Goal: Task Accomplishment & Management: Complete application form

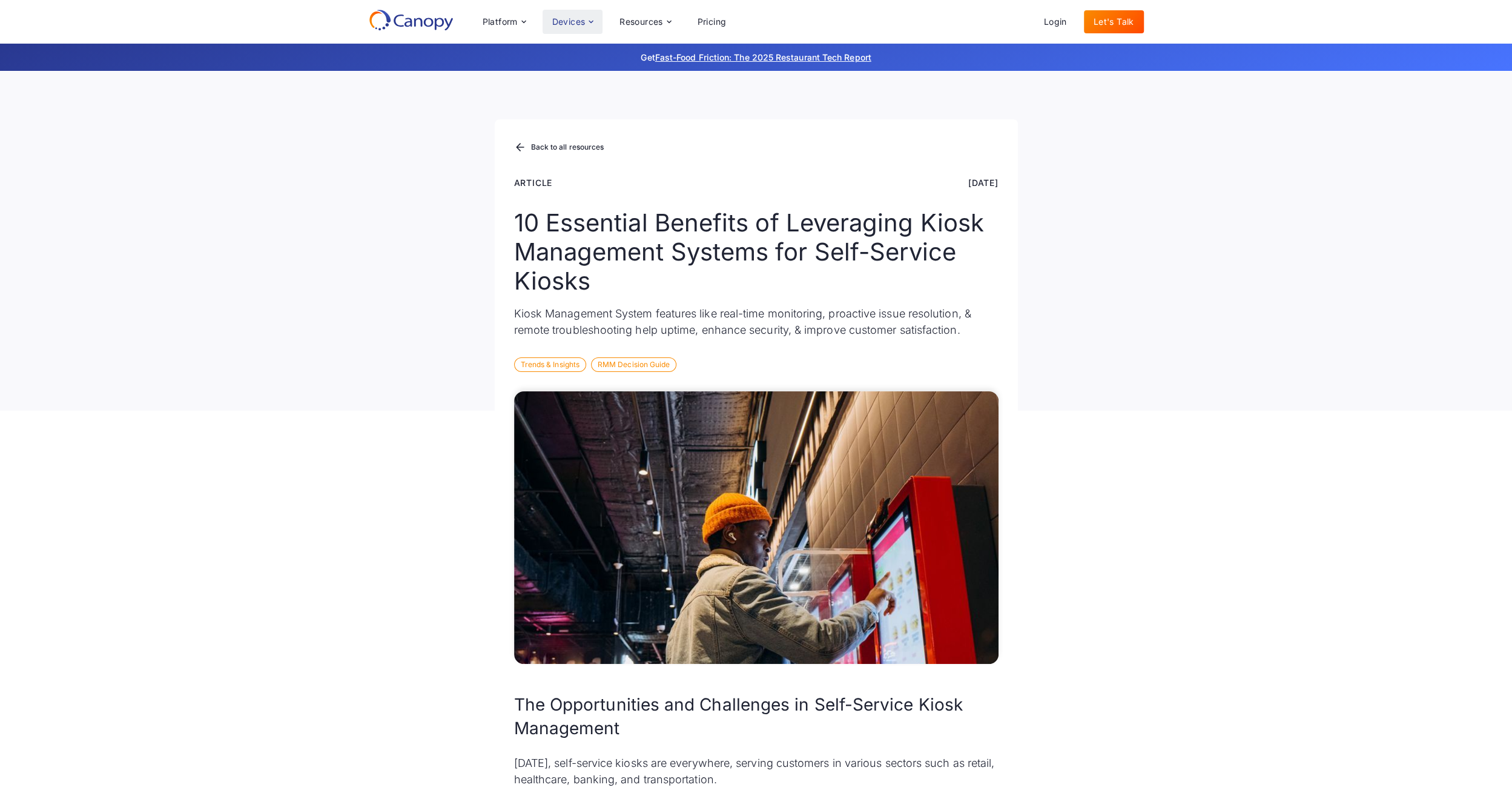
click at [592, 21] on icon at bounding box center [591, 22] width 10 height 10
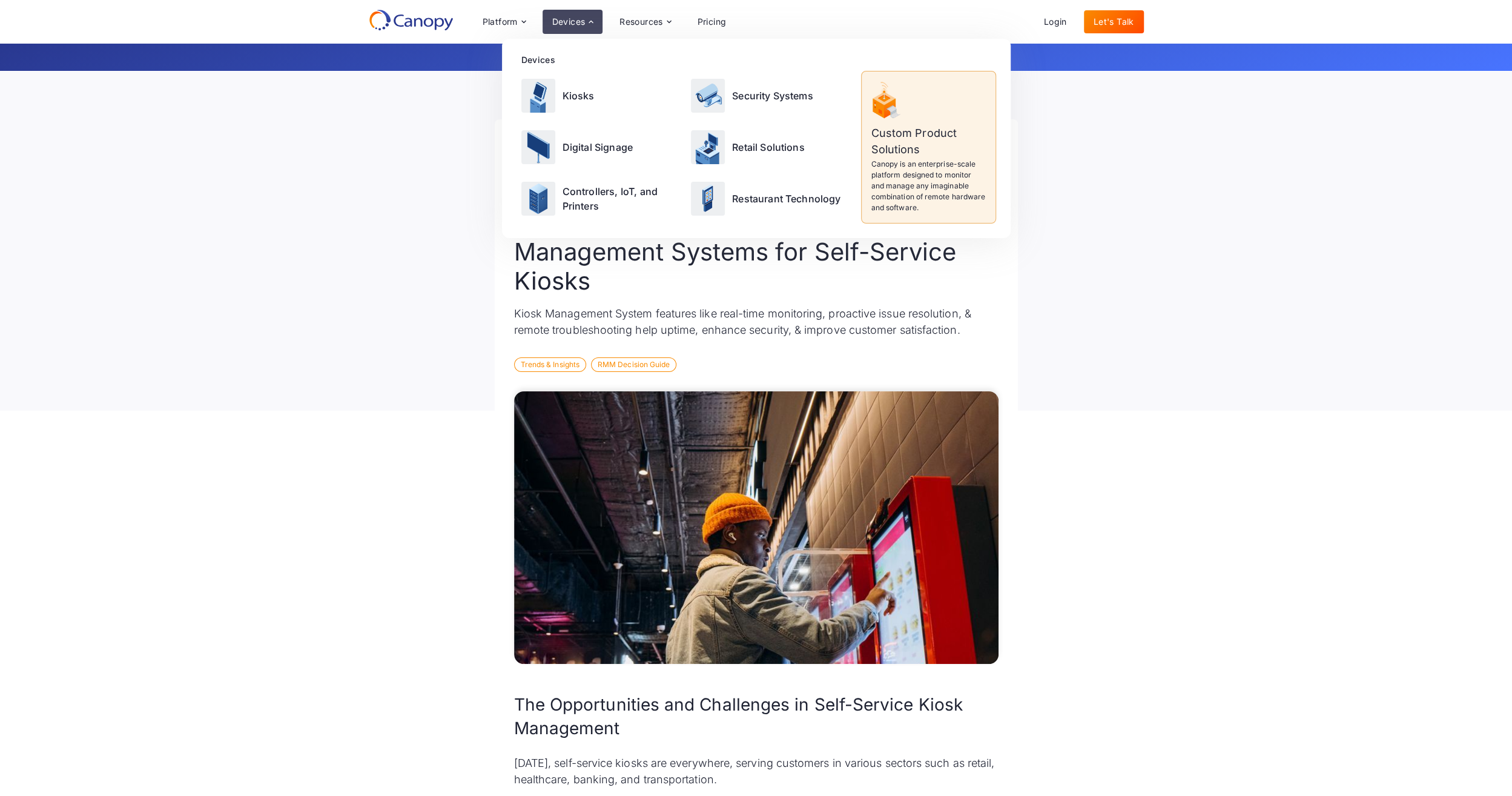
click at [592, 21] on icon at bounding box center [591, 21] width 4 height 2
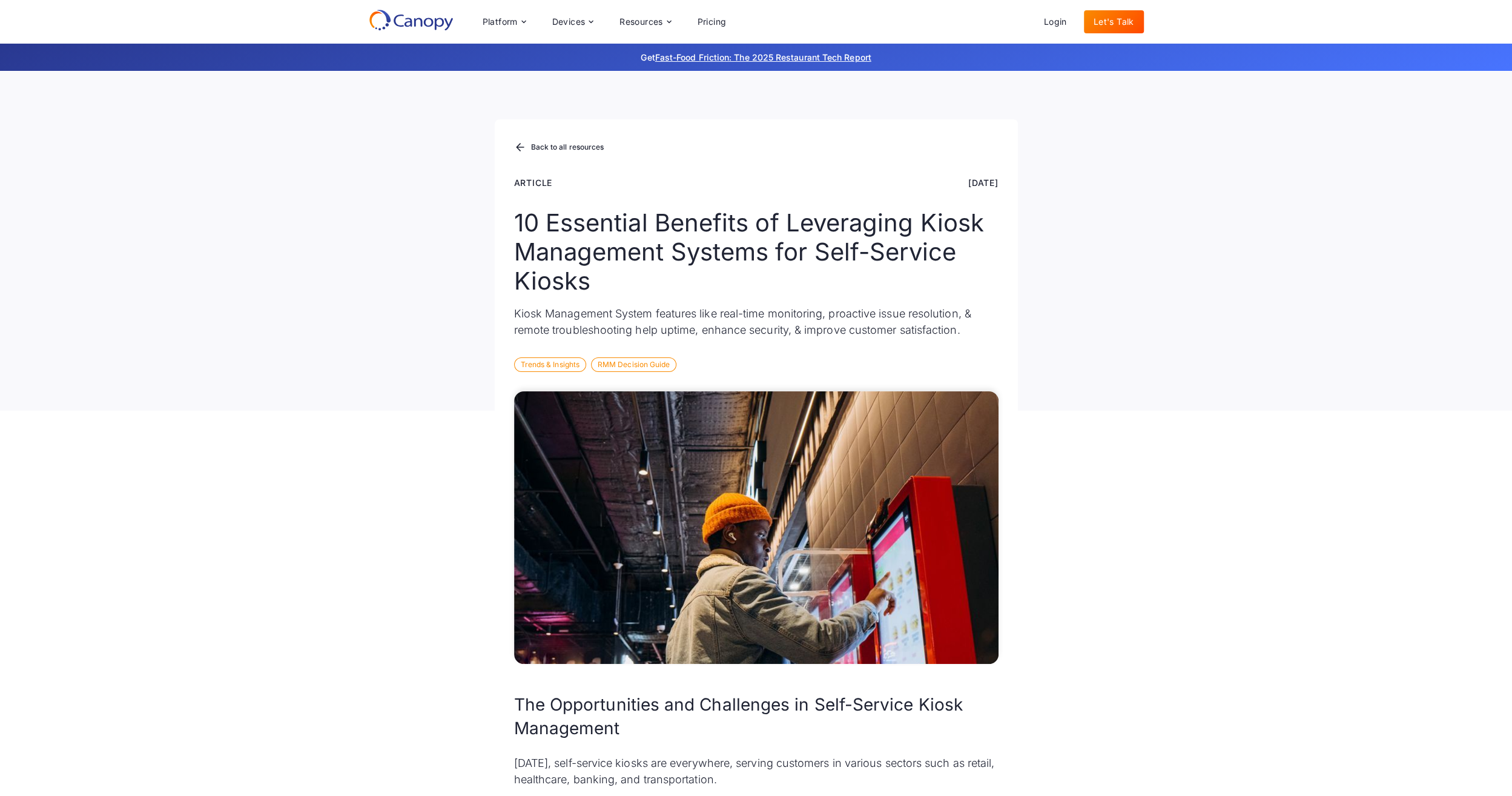
click at [573, 25] on div "Devices" at bounding box center [569, 21] width 34 height 8
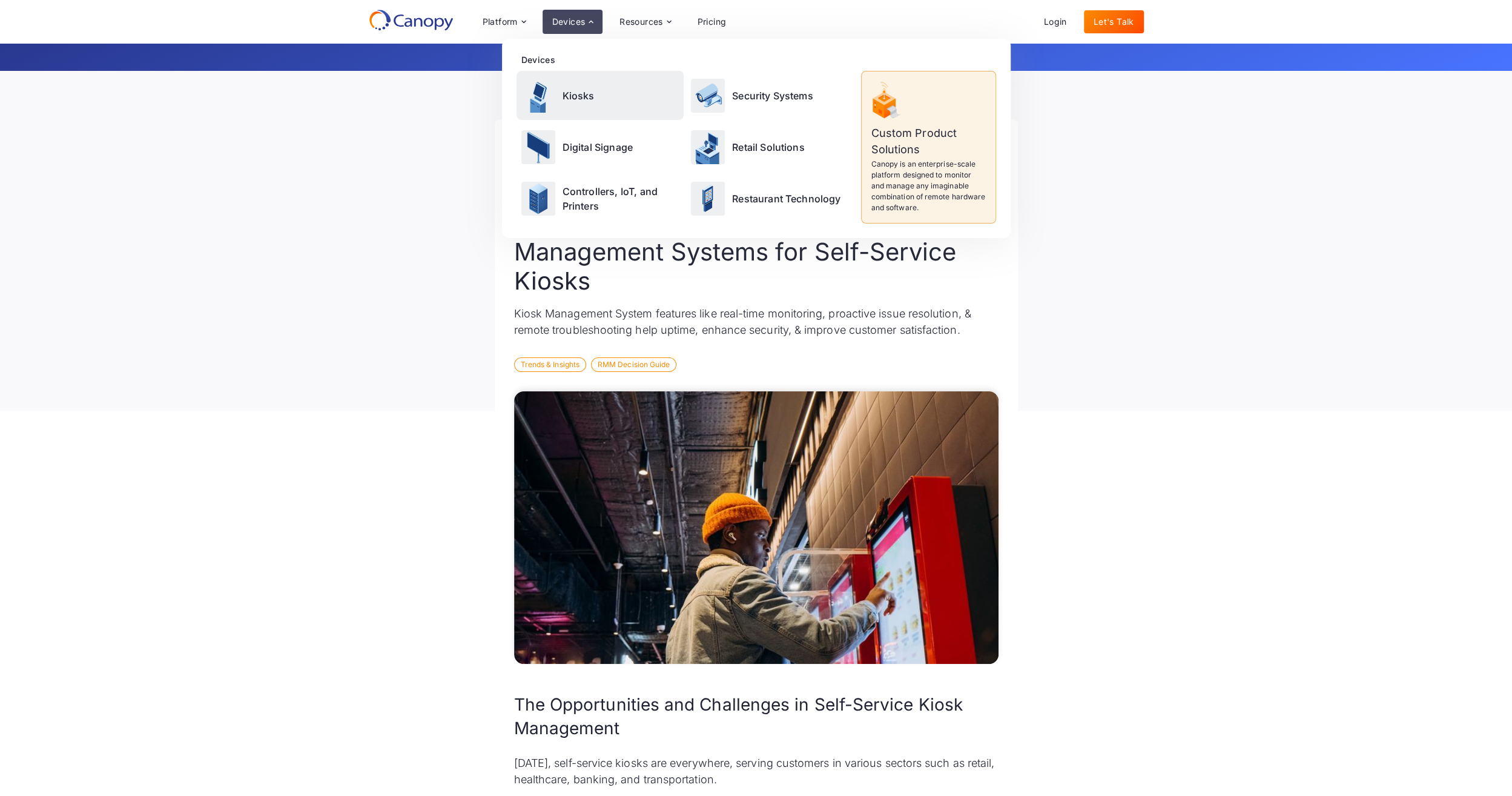
click at [557, 93] on div "Kiosks" at bounding box center [600, 95] width 168 height 49
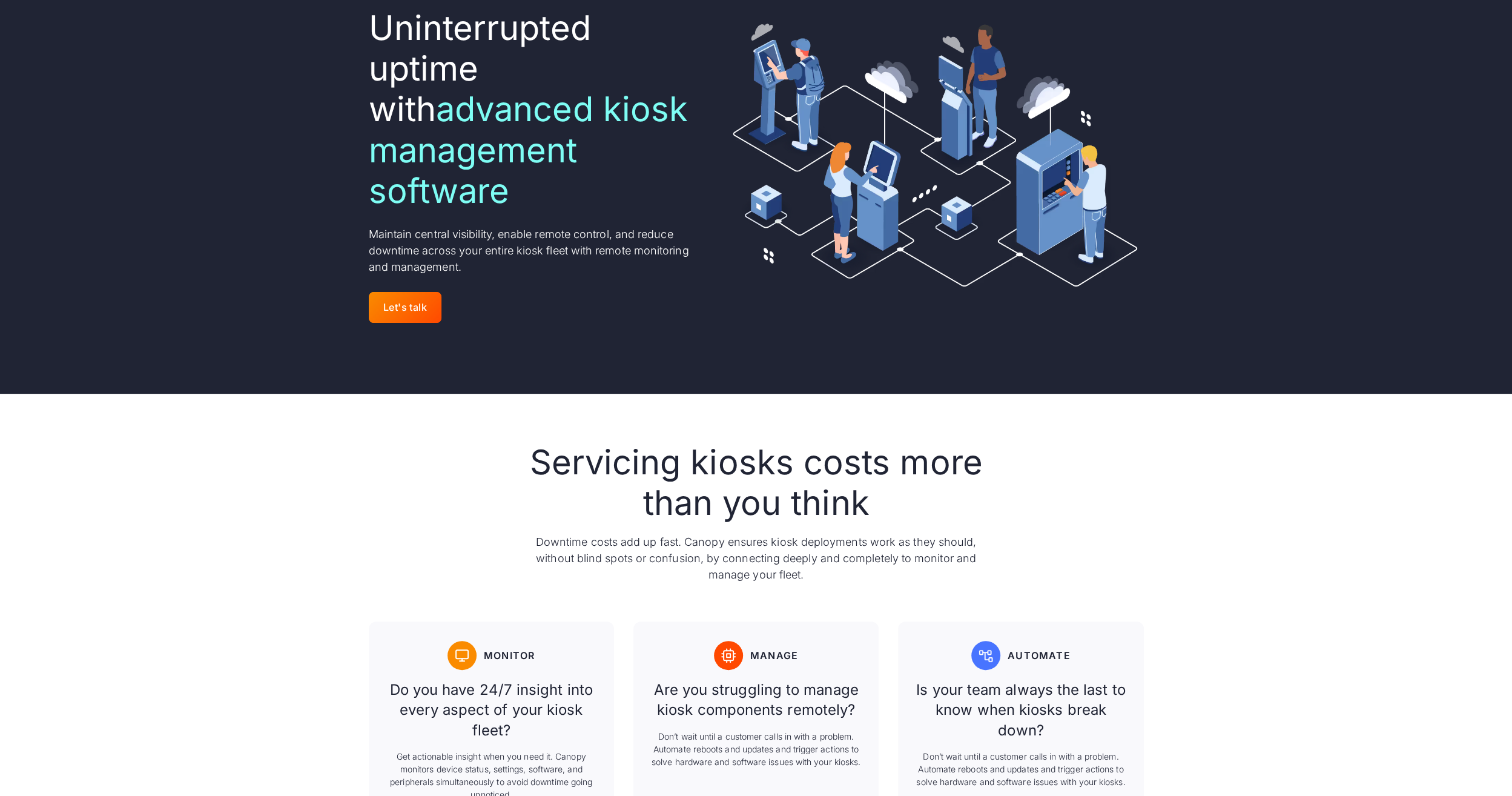
scroll to position [61, 0]
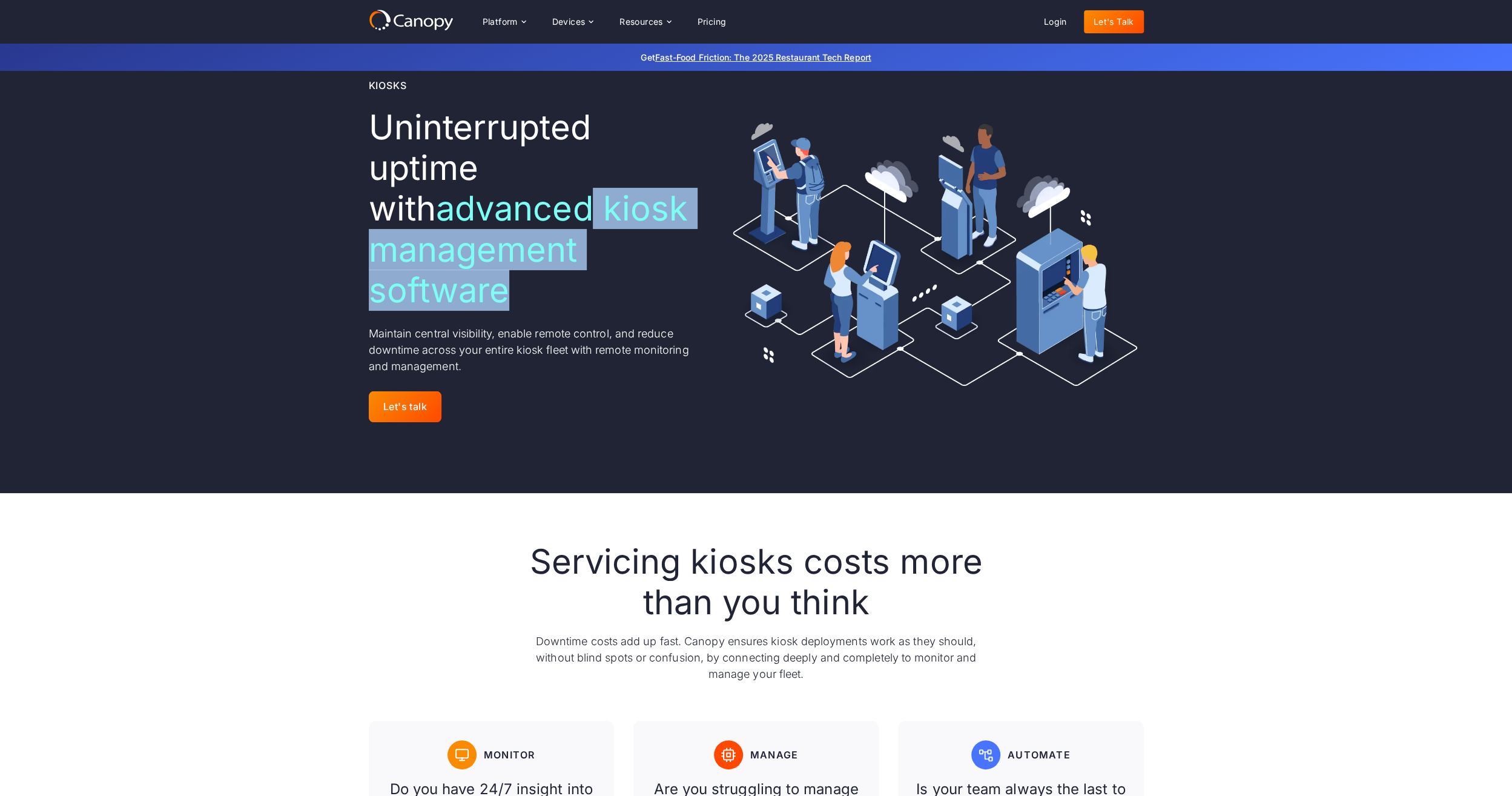
drag, startPoint x: 553, startPoint y: 209, endPoint x: 610, endPoint y: 284, distance: 94.2
click at [610, 284] on h1 "Uninterrupted uptime with advanced kiosk management software ‍" at bounding box center [534, 208] width 329 height 203
drag, startPoint x: 610, startPoint y: 284, endPoint x: 585, endPoint y: 454, distance: 171.8
click at [585, 454] on div "Kiosks Uninterrupted uptime with advanced kiosk management software ‍ Maintain …" at bounding box center [756, 252] width 775 height 483
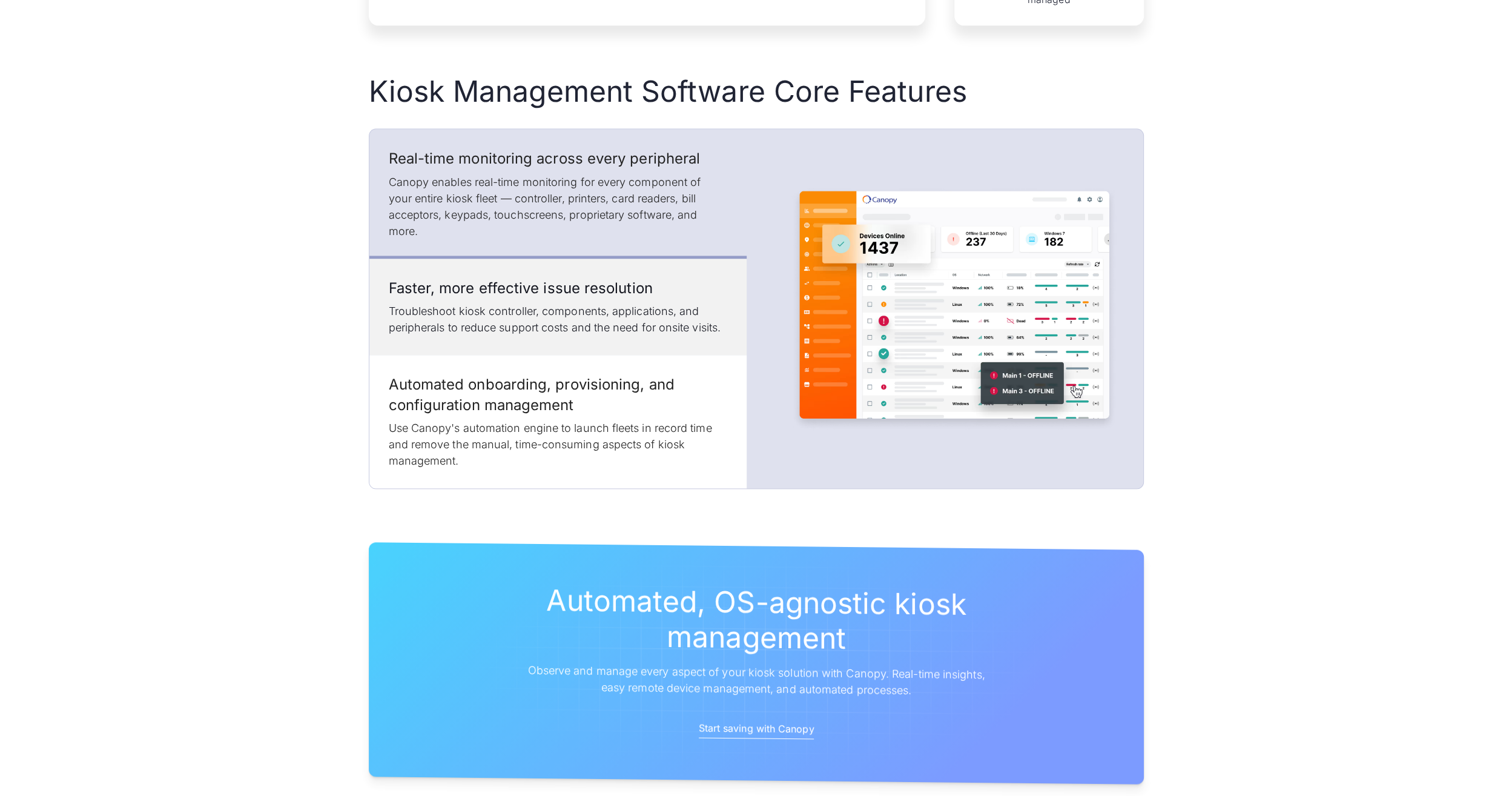
scroll to position [1575, 0]
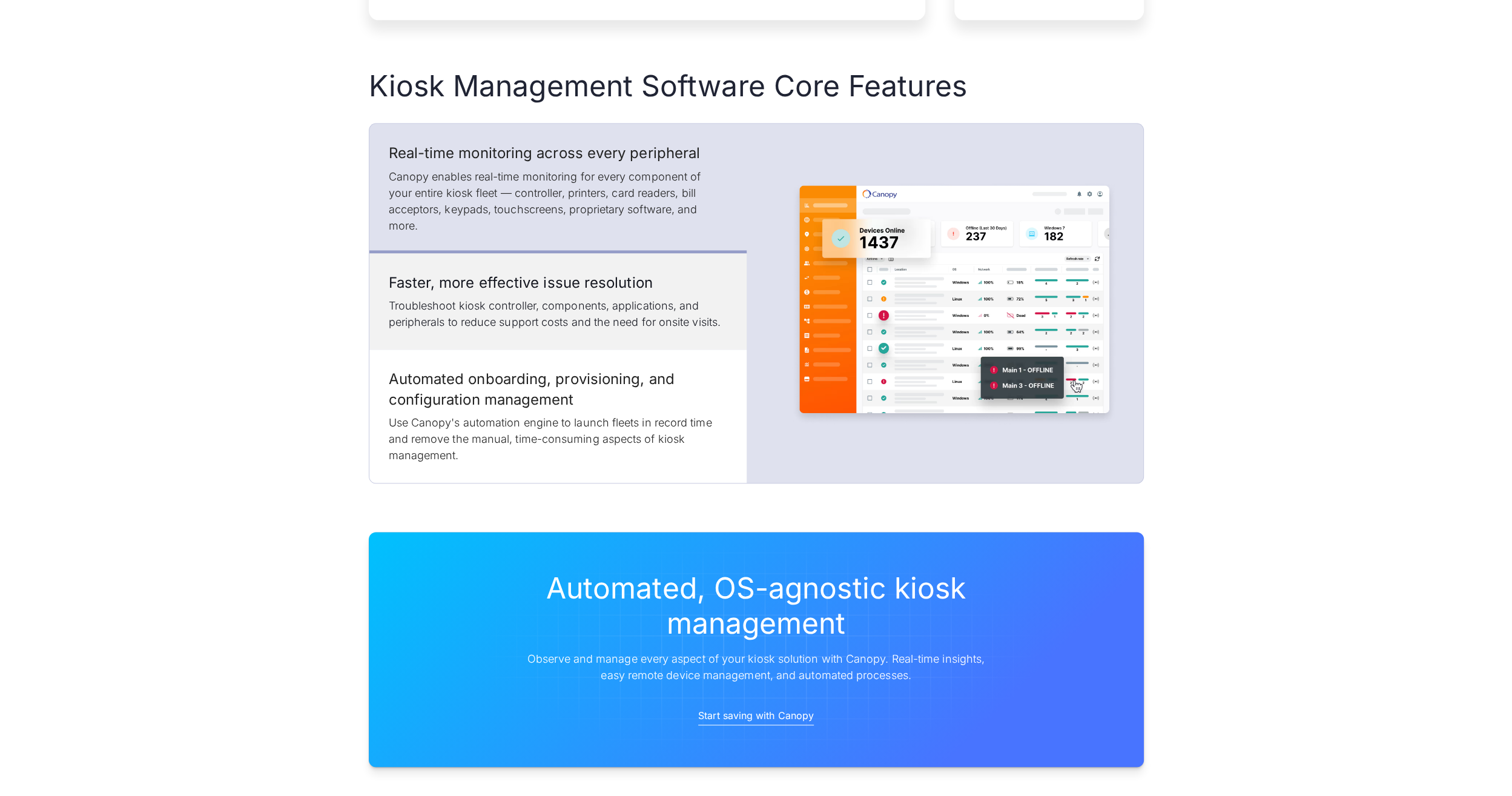
click at [691, 318] on p "Troubleshoot kiosk controller, components, applications, and peripherals to red…" at bounding box center [558, 314] width 339 height 33
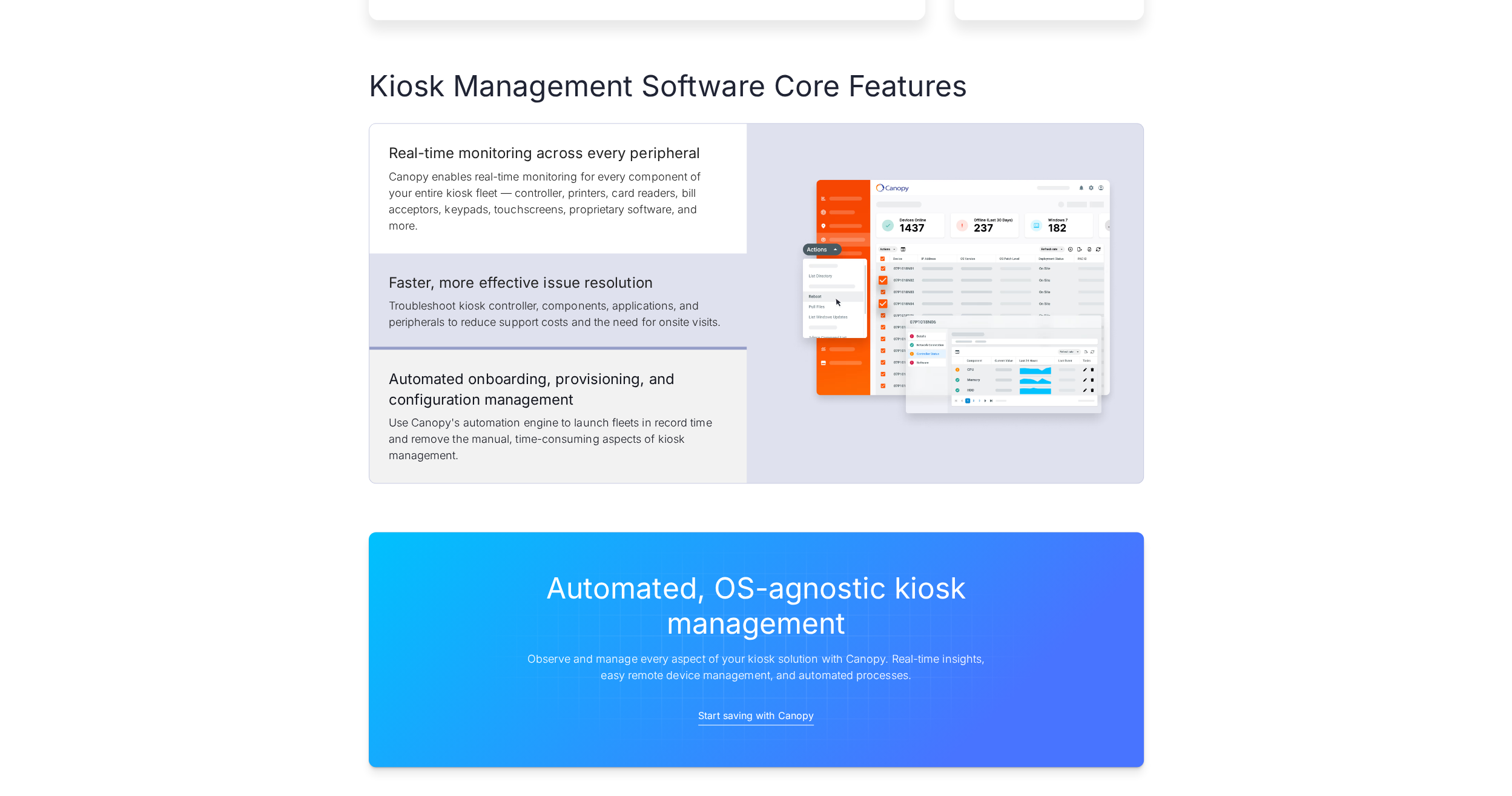
click at [687, 389] on h3 "Automated onboarding, provisioning, and configuration management" at bounding box center [558, 389] width 339 height 40
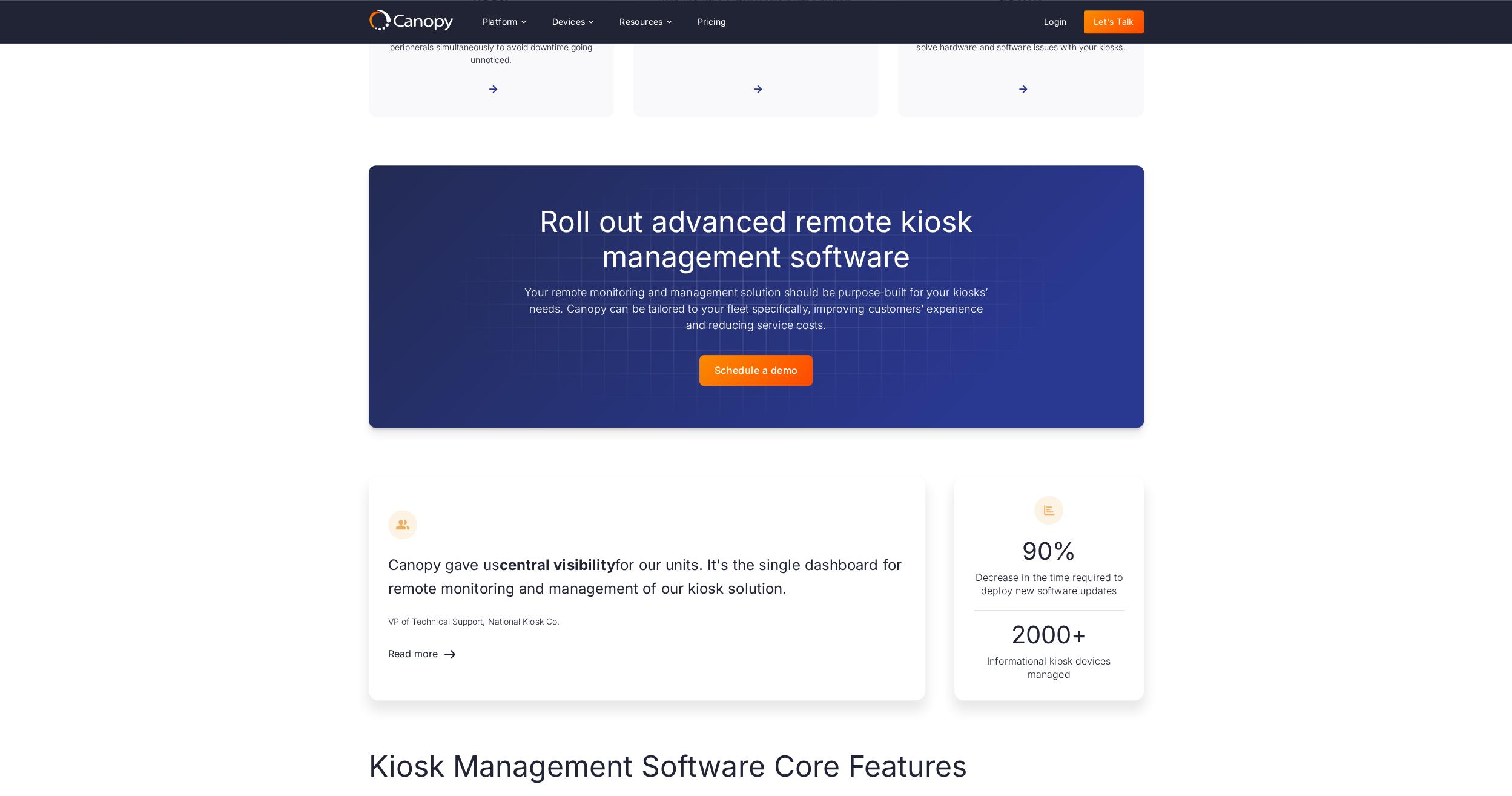
scroll to position [0, 0]
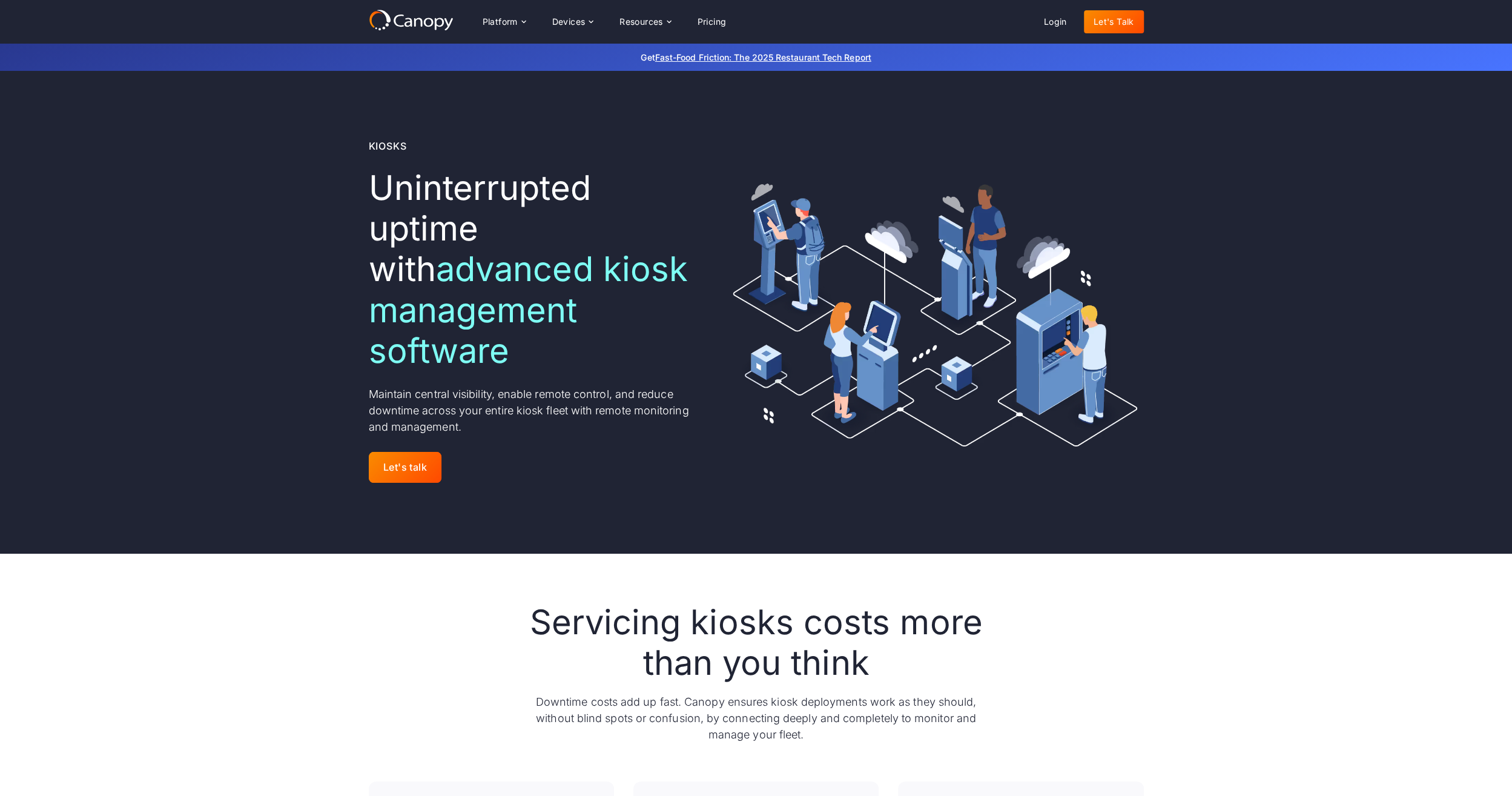
click at [516, 550] on div "Kiosks Uninterrupted uptime with advanced kiosk management software ‍ Maintain …" at bounding box center [756, 312] width 775 height 483
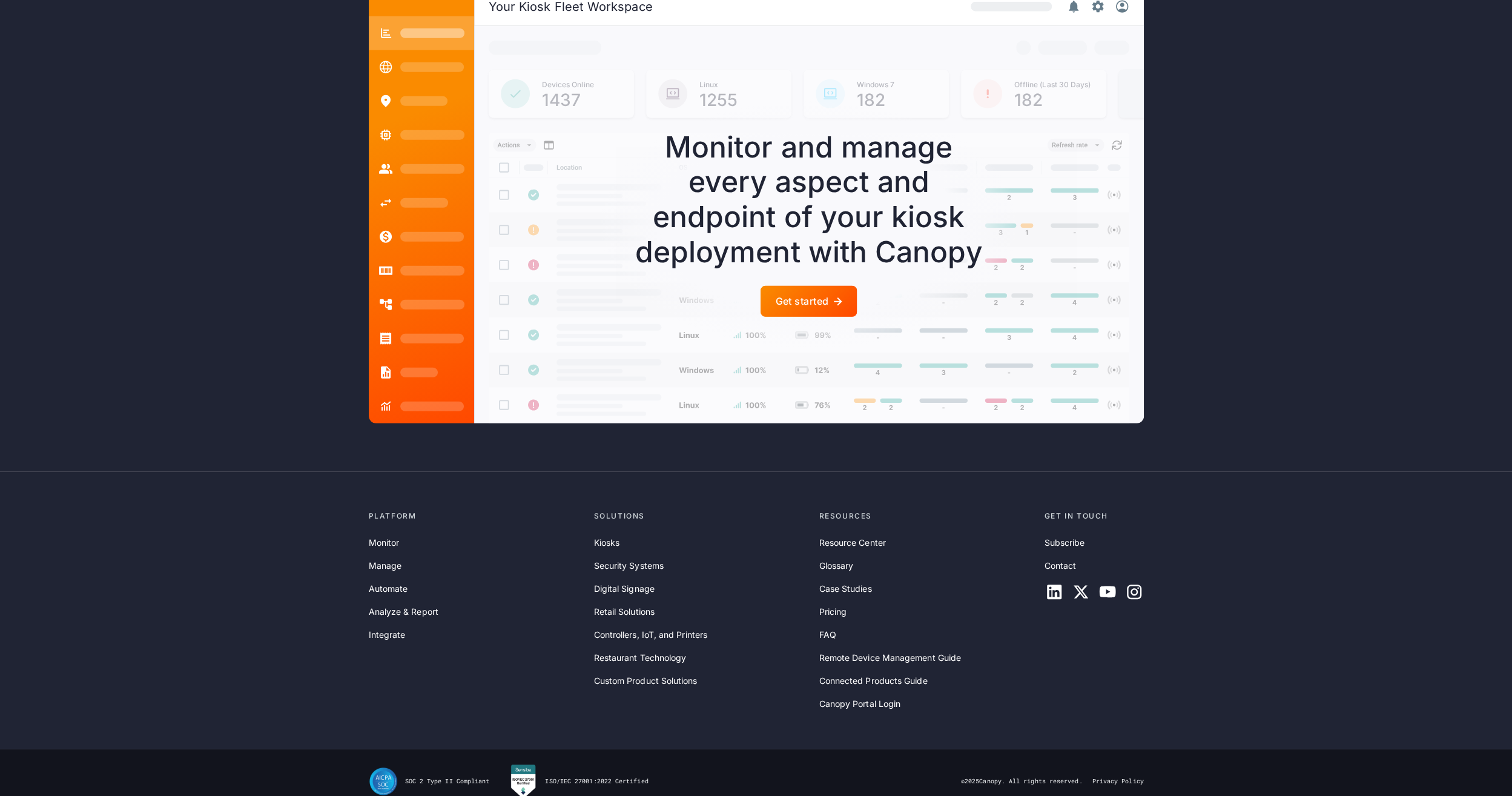
scroll to position [3252, 0]
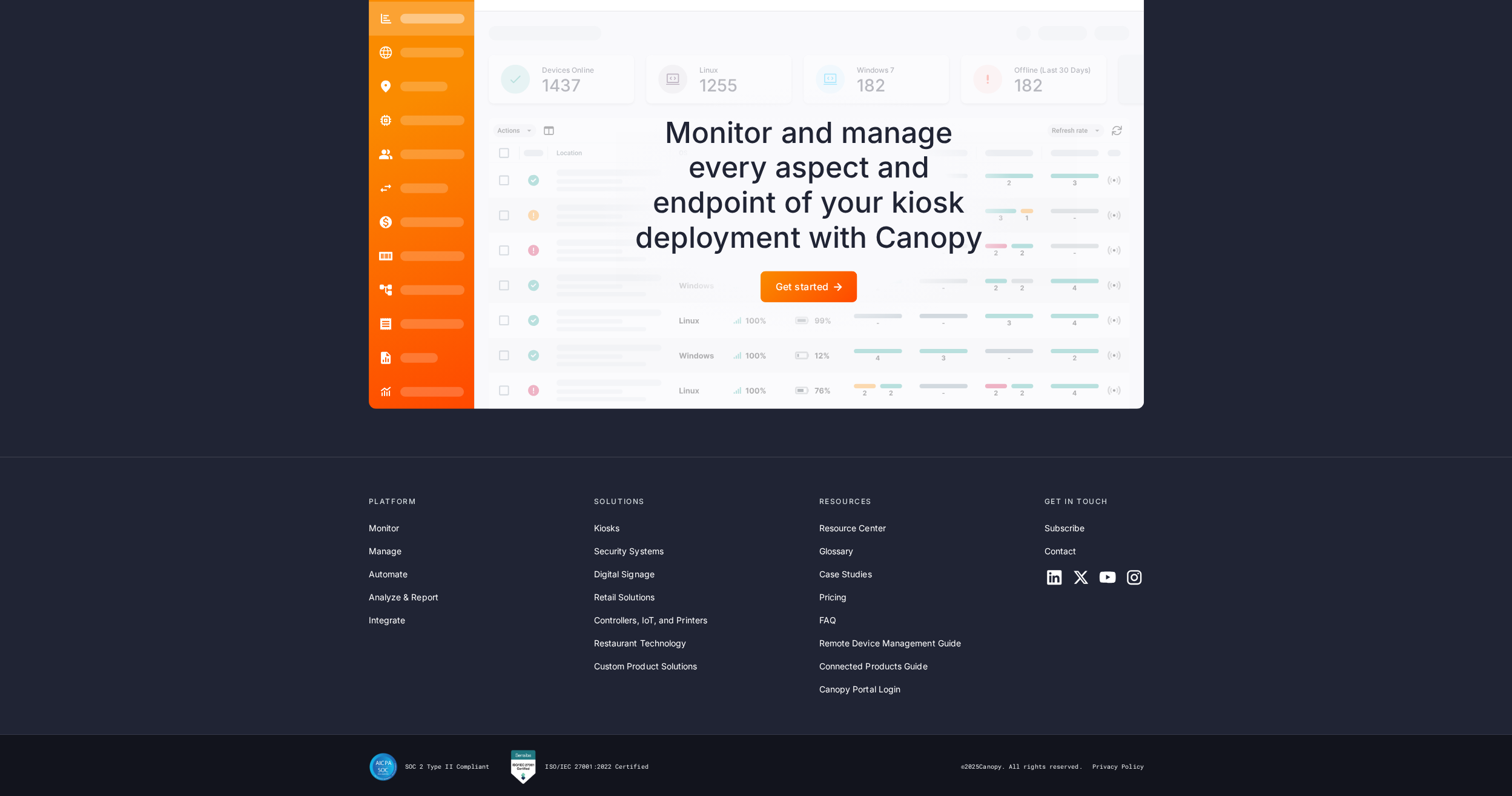
click at [822, 281] on div "Get started" at bounding box center [802, 287] width 53 height 12
